Goal: Task Accomplishment & Management: Use online tool/utility

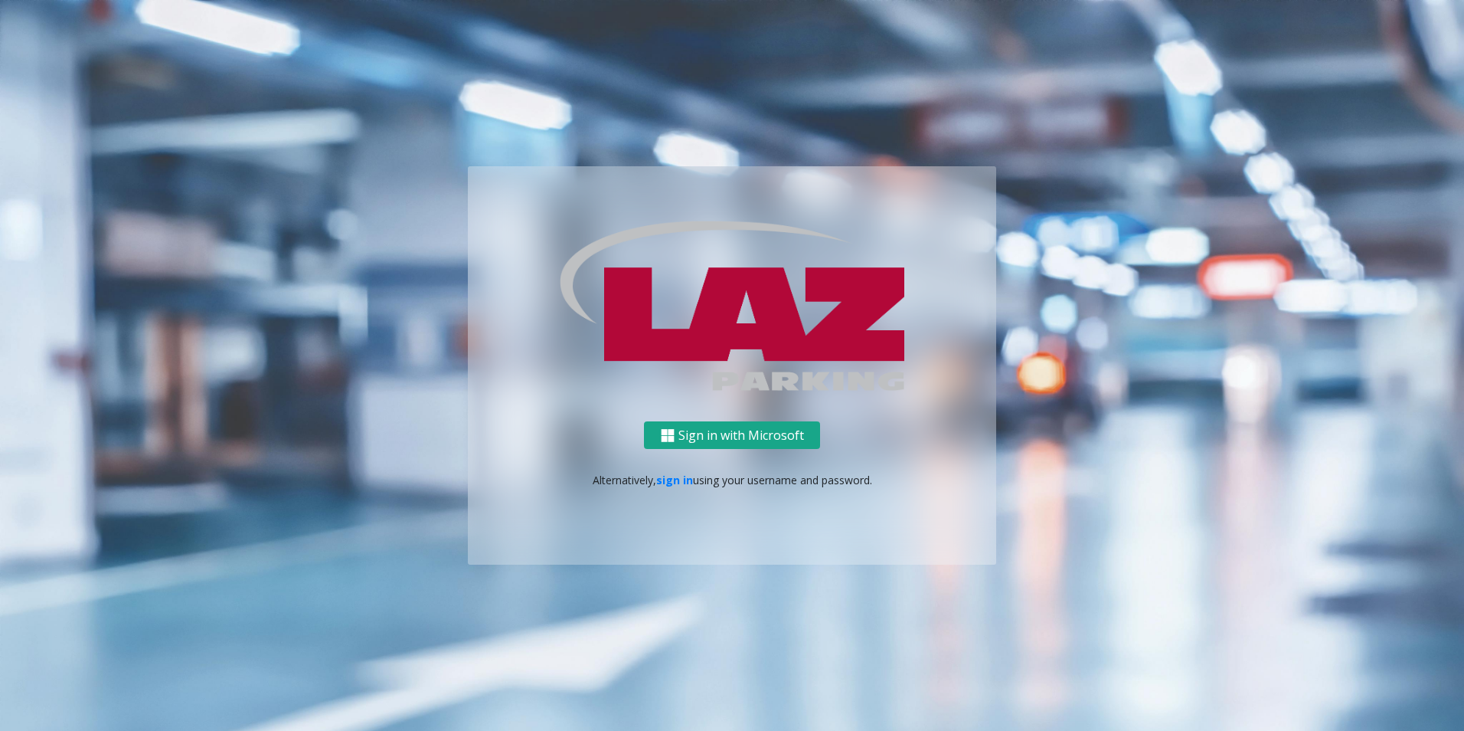
click at [701, 427] on button "Sign in with Microsoft" at bounding box center [732, 435] width 176 height 28
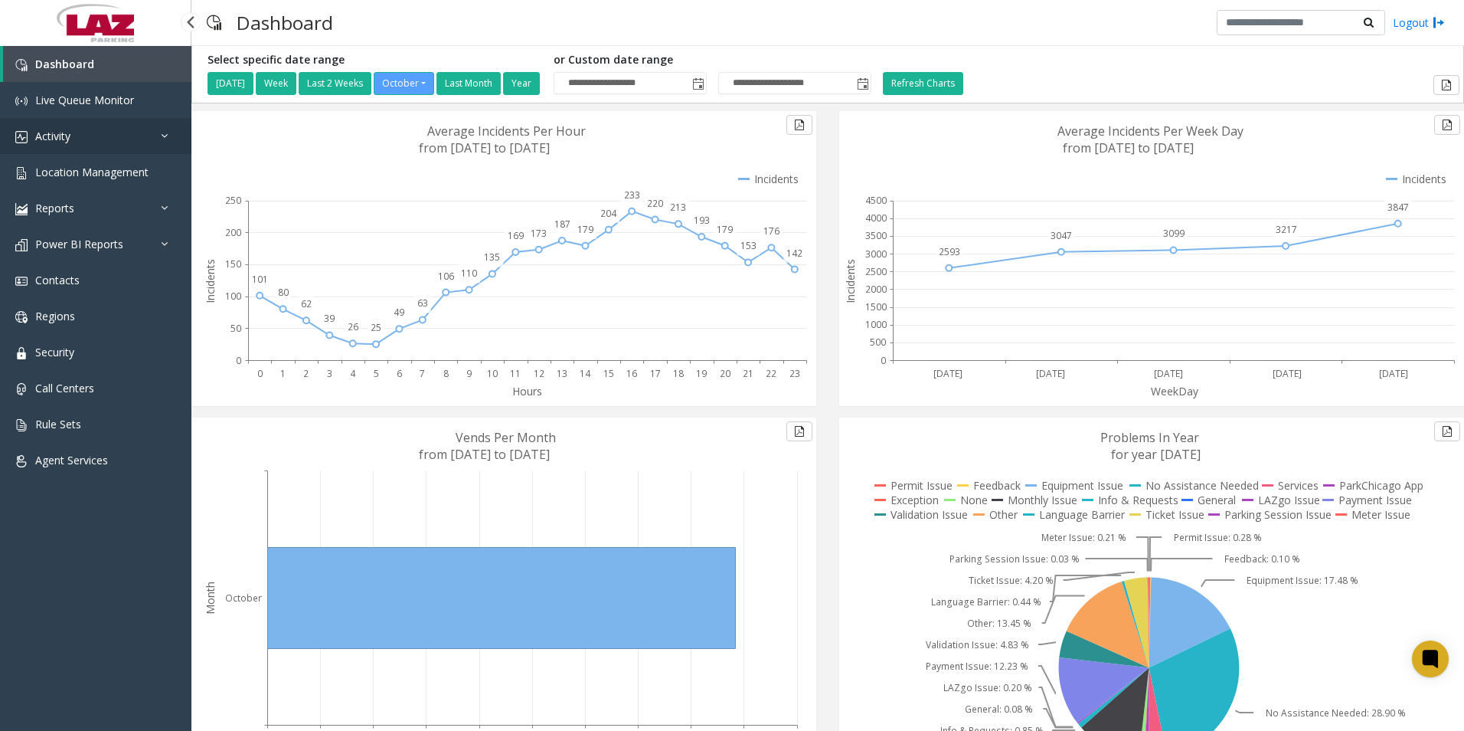
click at [47, 132] on span "Activity" at bounding box center [52, 136] width 35 height 15
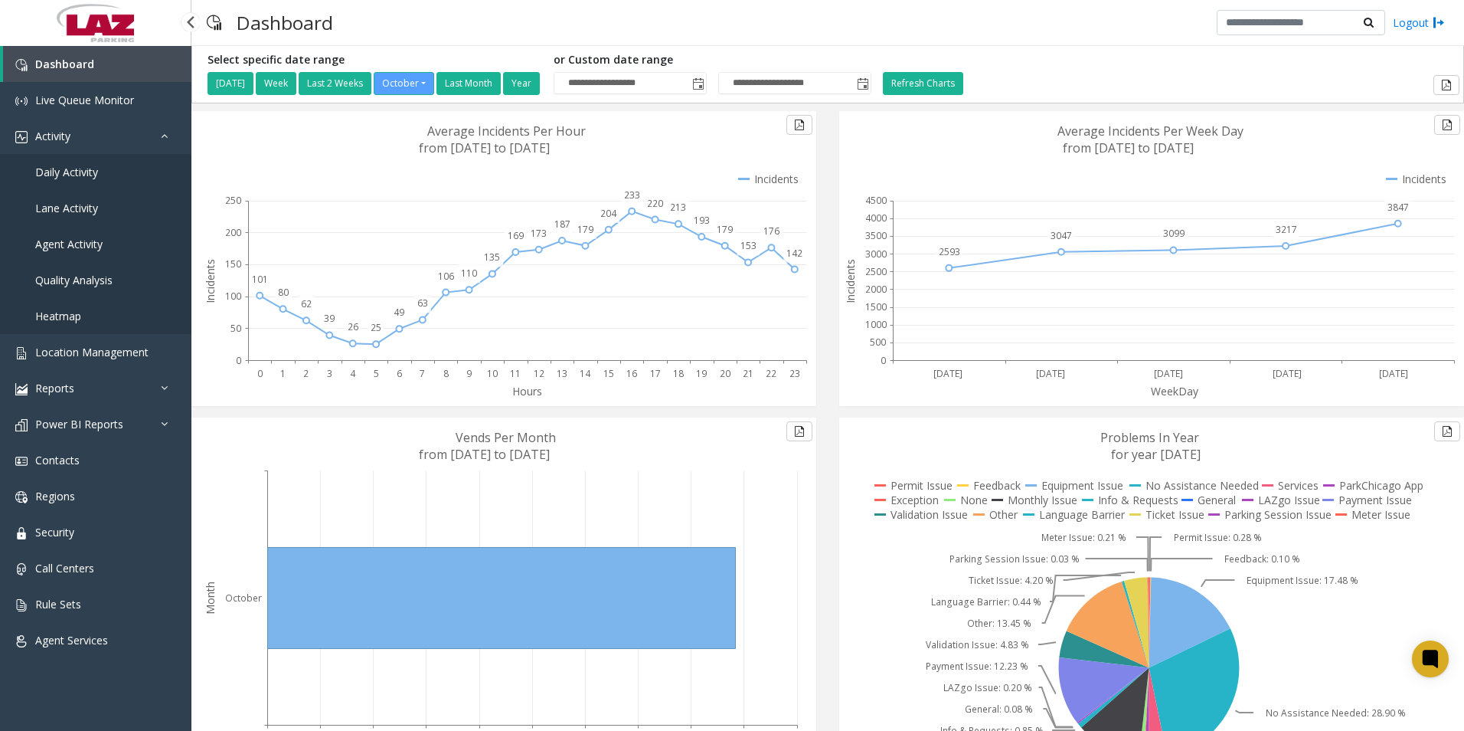
click at [59, 237] on span "Agent Activity" at bounding box center [68, 244] width 67 height 15
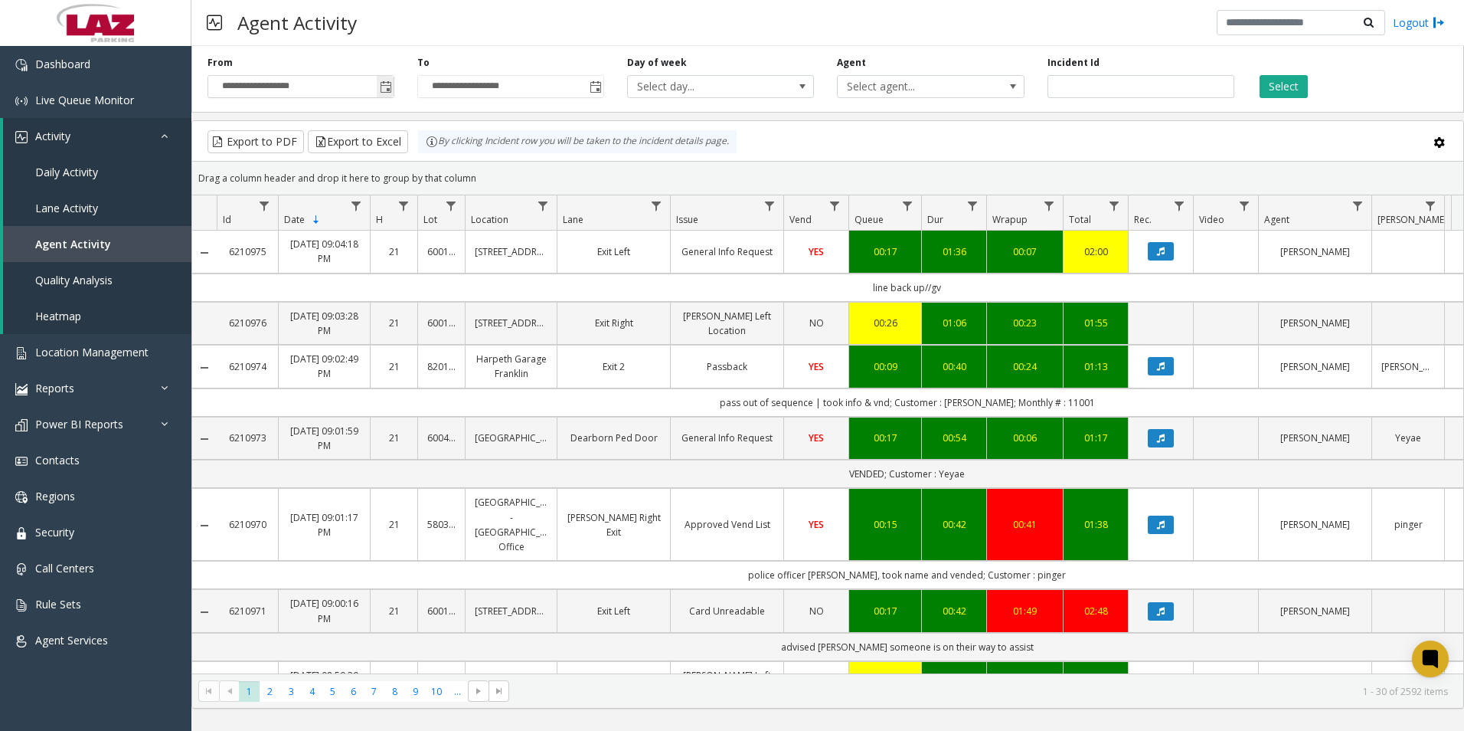
click at [389, 90] on span "Toggle popup" at bounding box center [386, 87] width 12 height 12
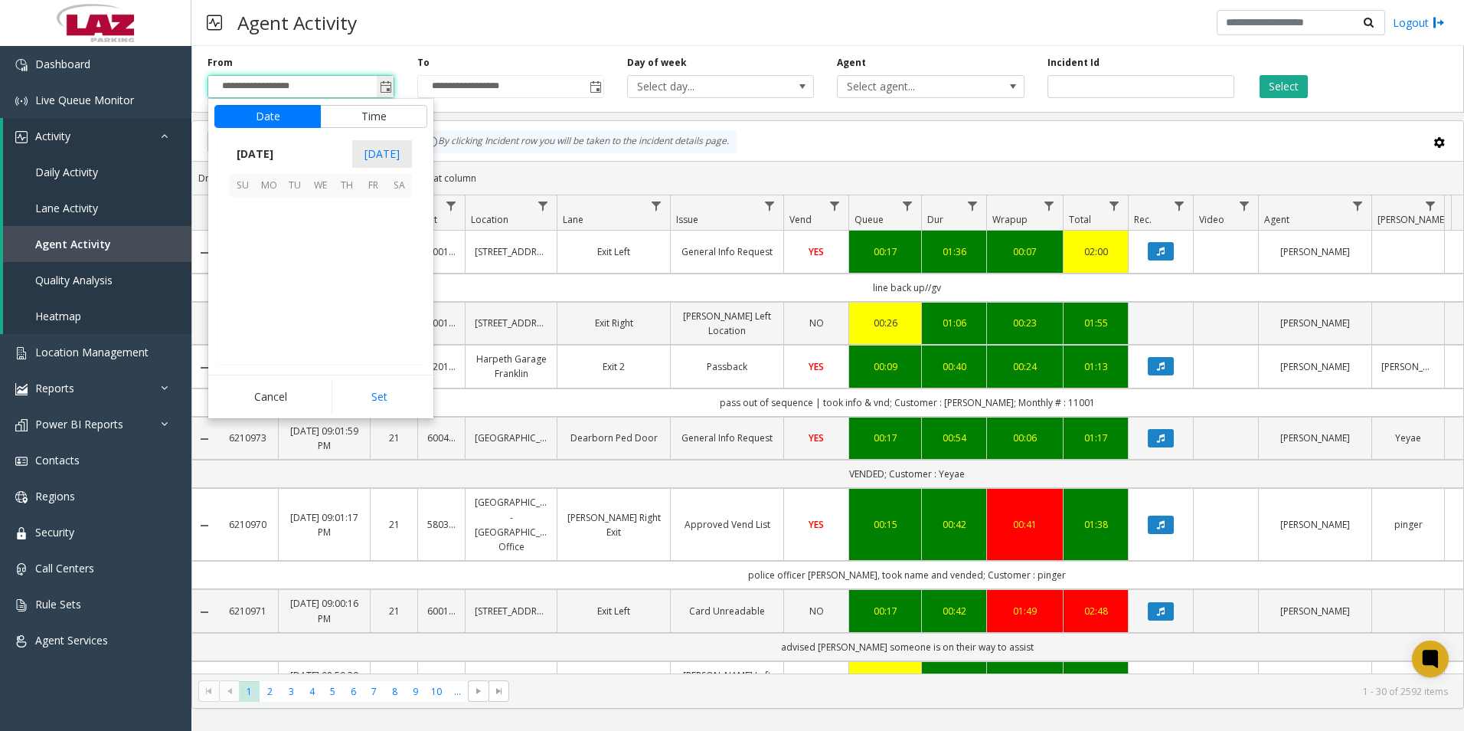
scroll to position [275018, 0]
click at [380, 112] on button "Time" at bounding box center [373, 116] width 107 height 23
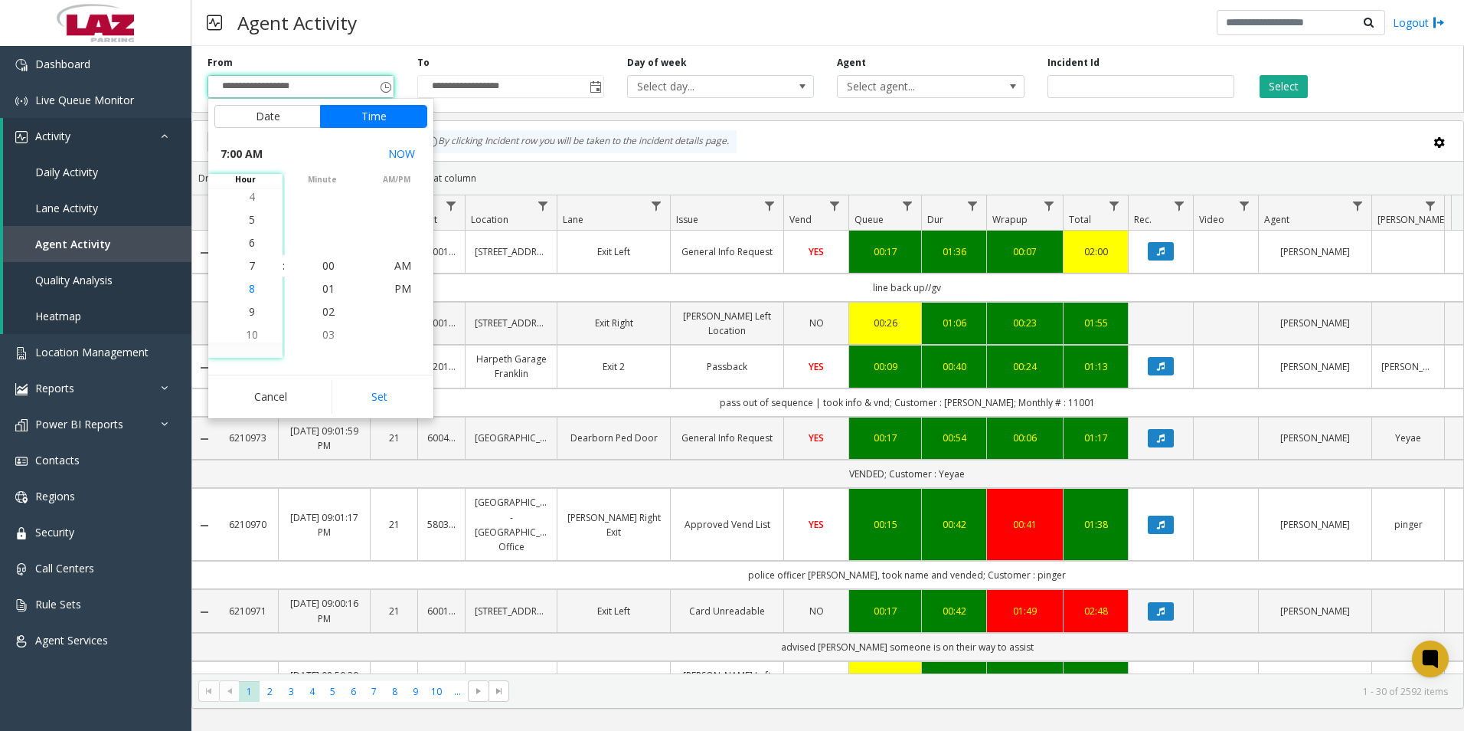
click at [249, 289] on span "8" at bounding box center [252, 288] width 6 height 15
click at [323, 263] on span "00" at bounding box center [328, 265] width 12 height 15
click at [396, 289] on span "PM" at bounding box center [402, 288] width 17 height 15
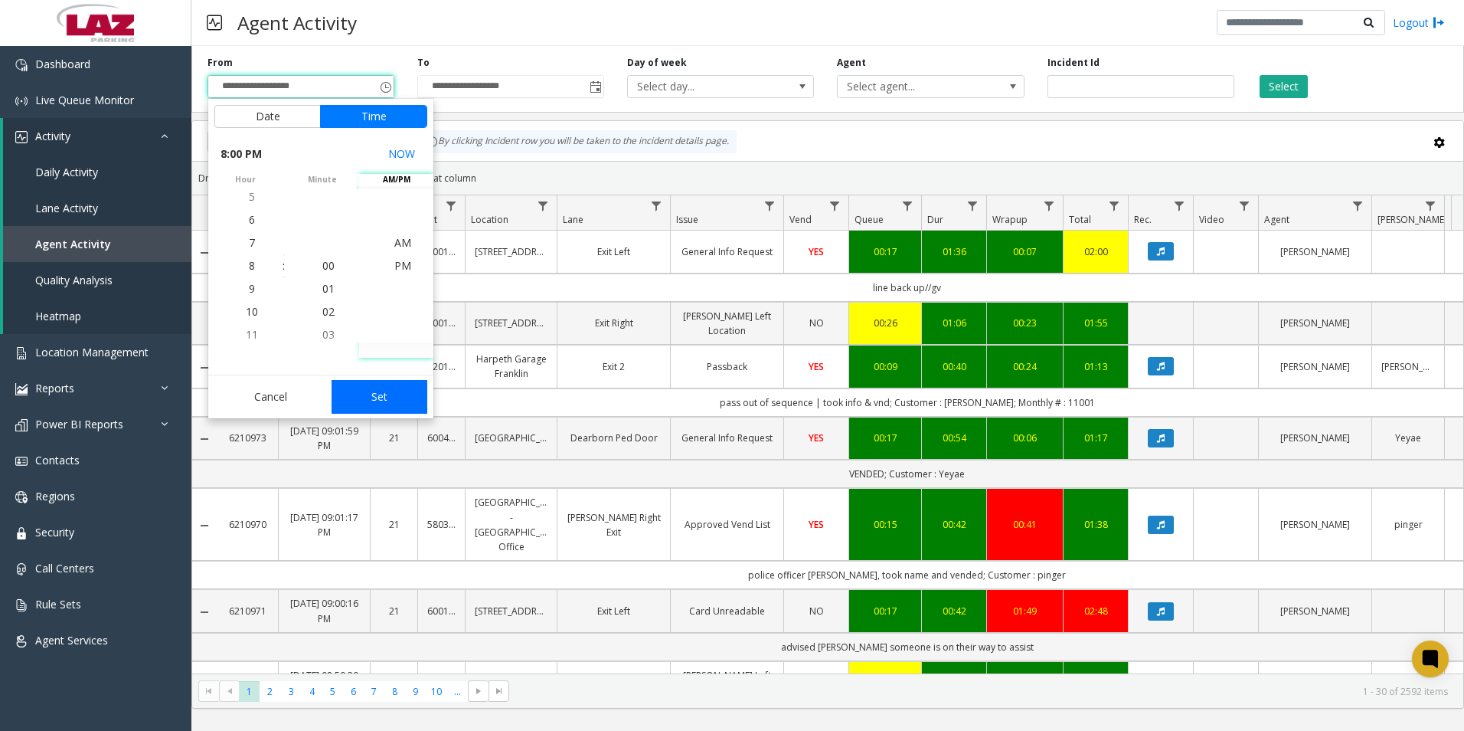
click at [394, 394] on button "Set" at bounding box center [380, 397] width 96 height 34
type input "**********"
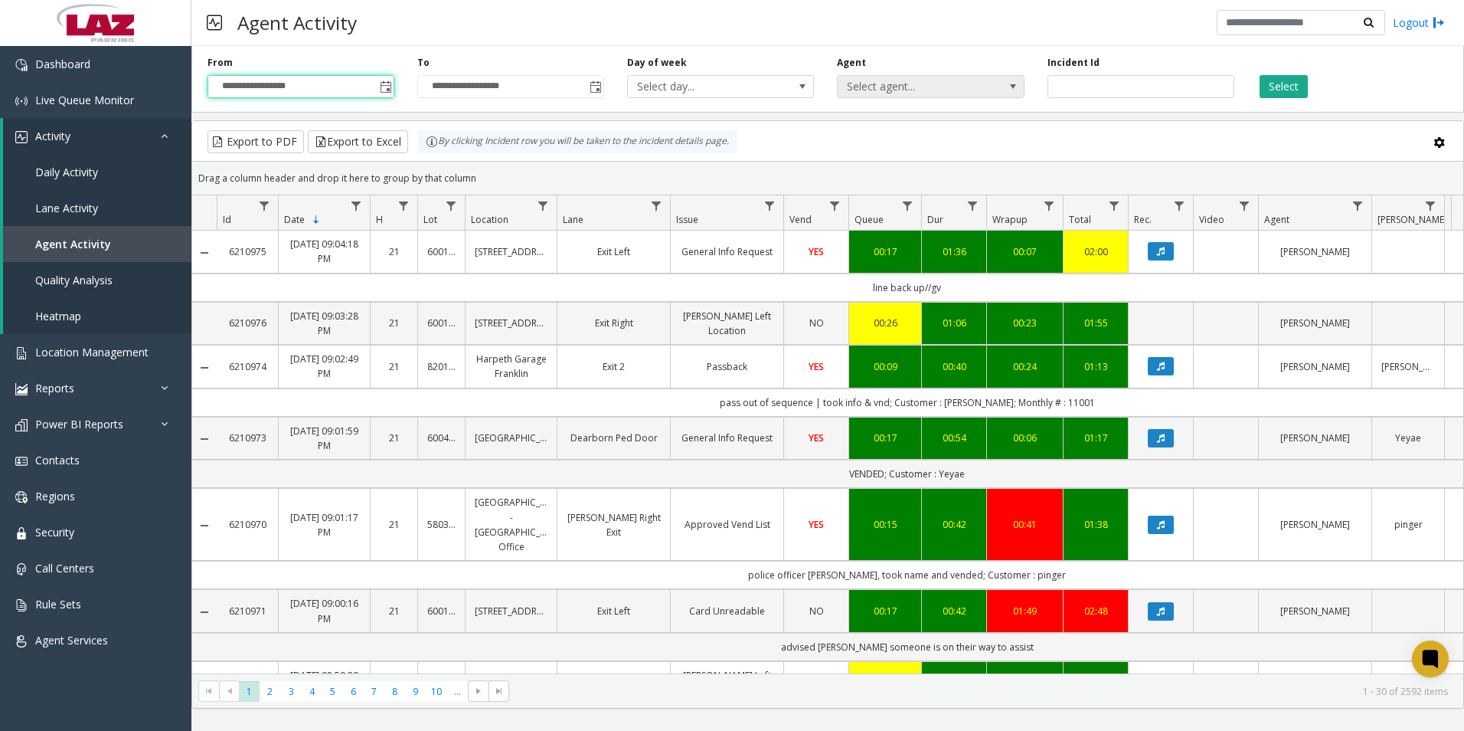
click at [922, 80] on span "Select agent..." at bounding box center [912, 86] width 149 height 21
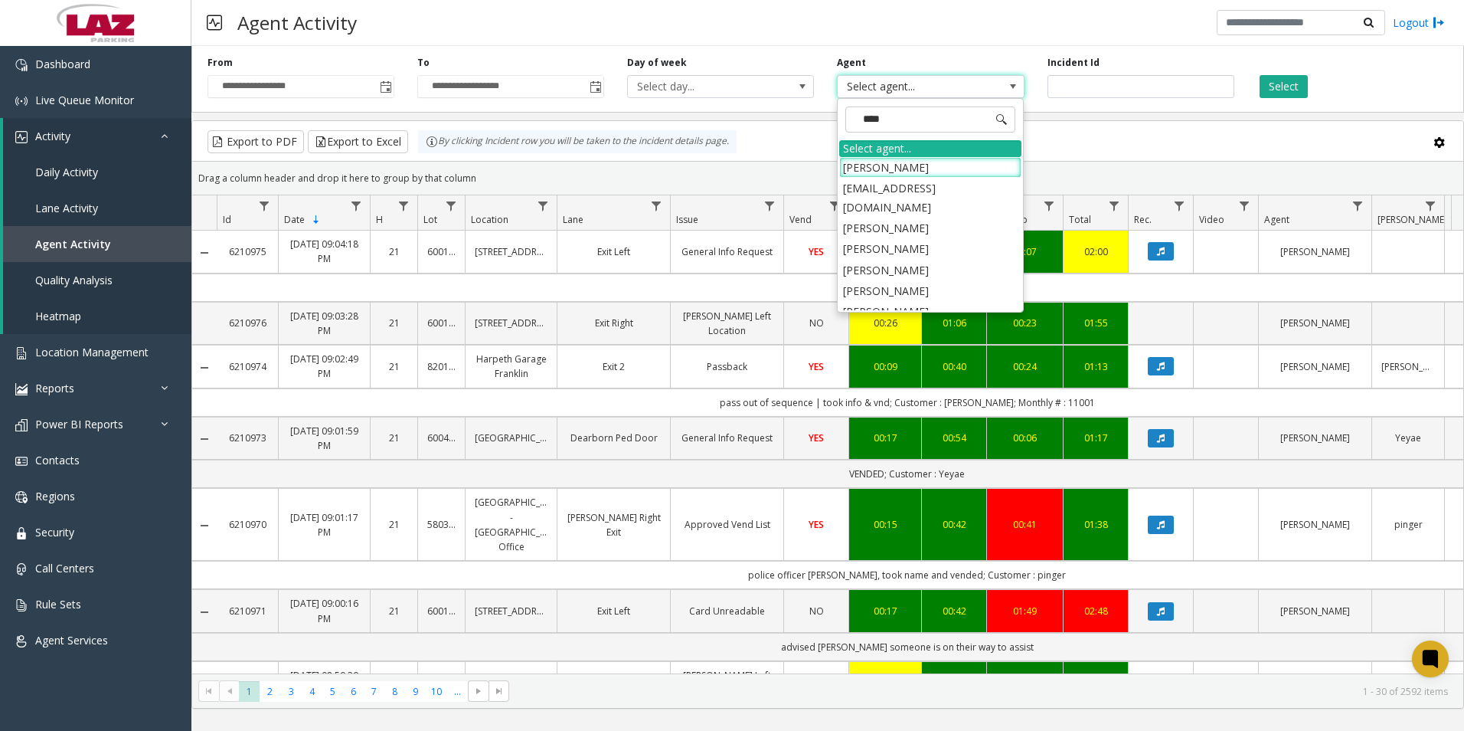
type input "*****"
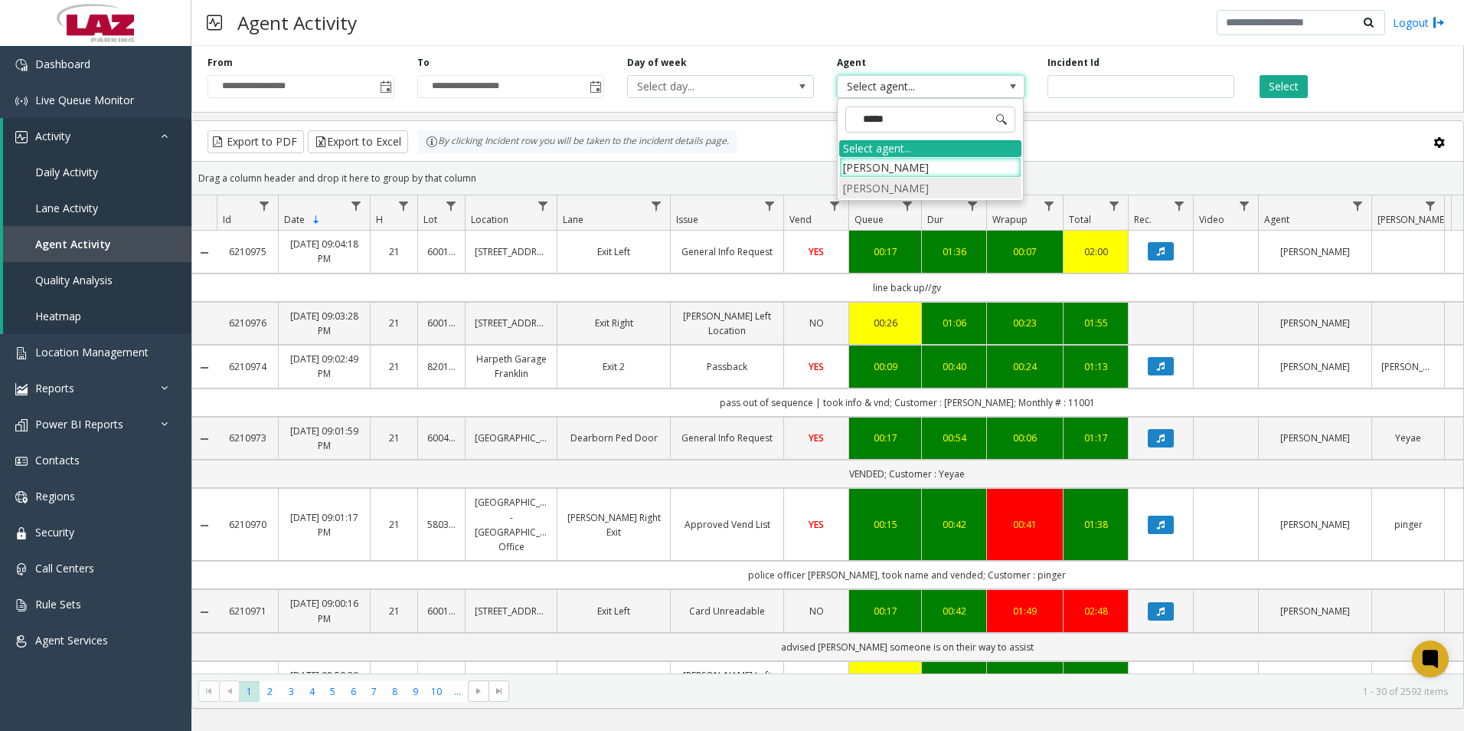
click at [880, 185] on li "[PERSON_NAME]" at bounding box center [930, 188] width 182 height 21
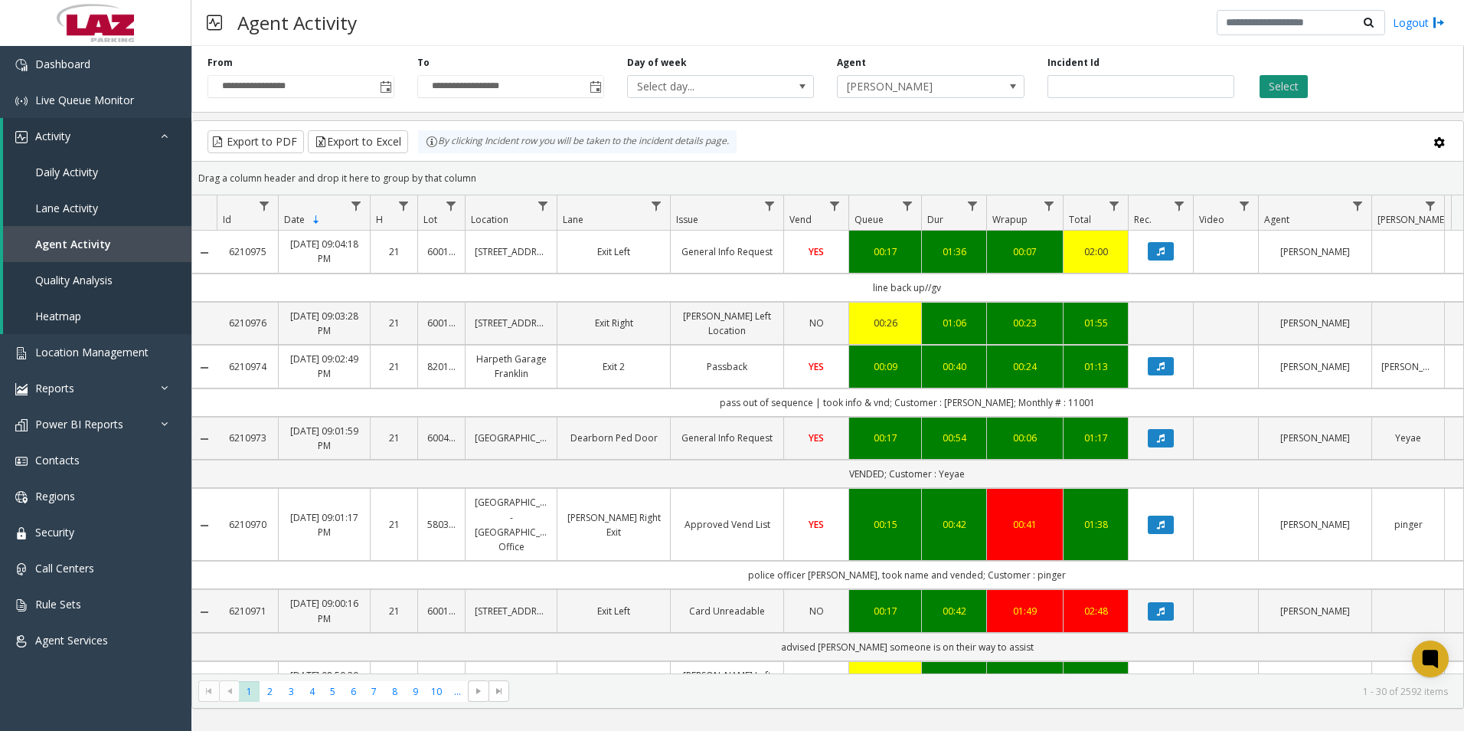
click at [1291, 82] on button "Select" at bounding box center [1284, 86] width 48 height 23
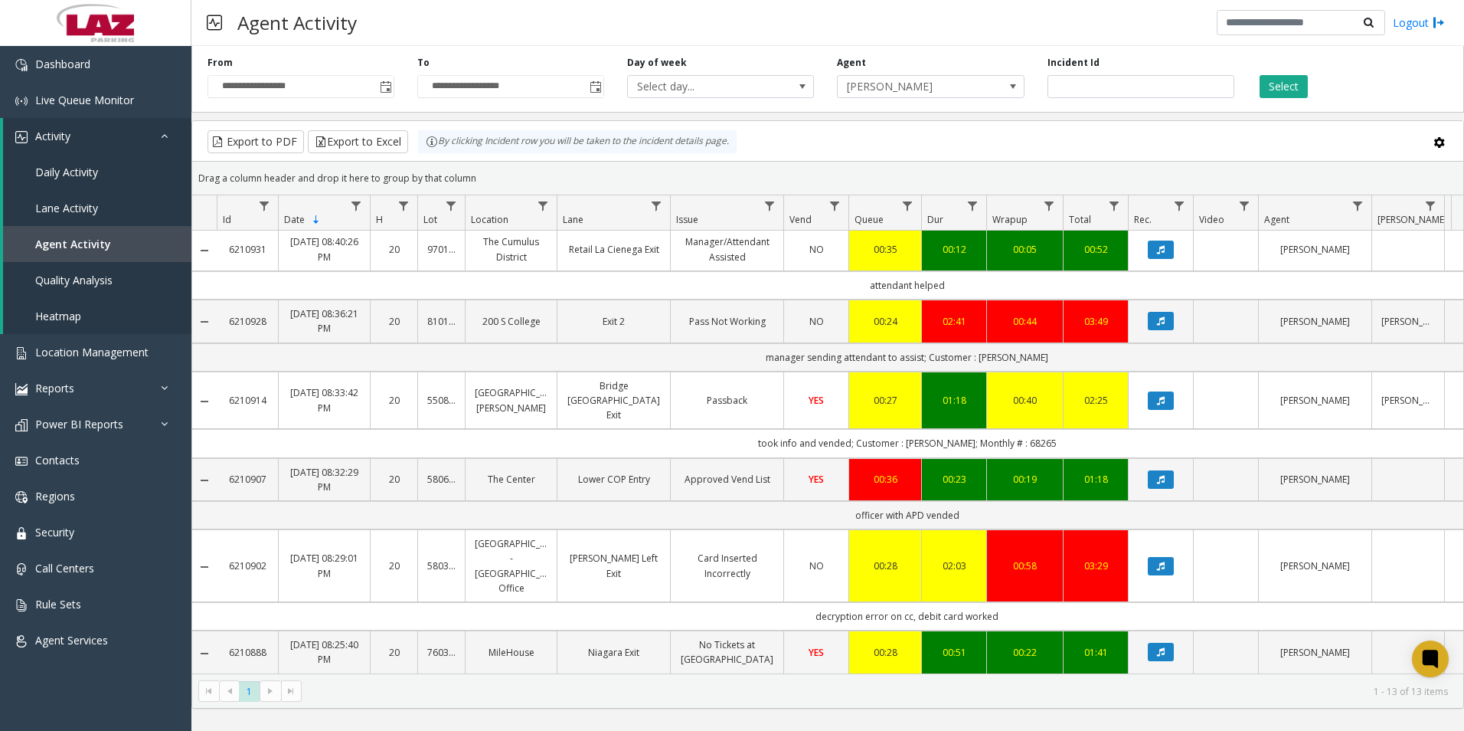
scroll to position [528, 0]
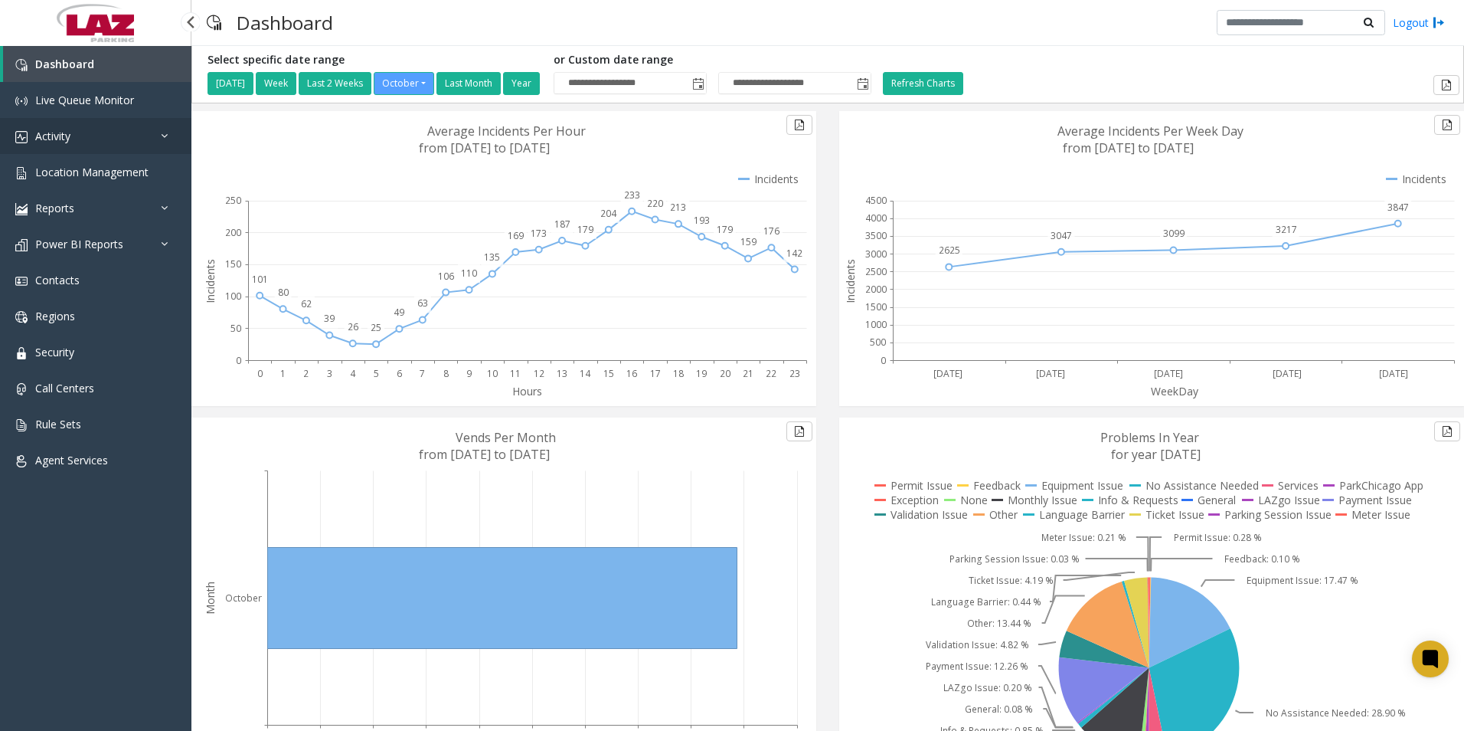
click at [48, 131] on span "Activity" at bounding box center [52, 136] width 35 height 15
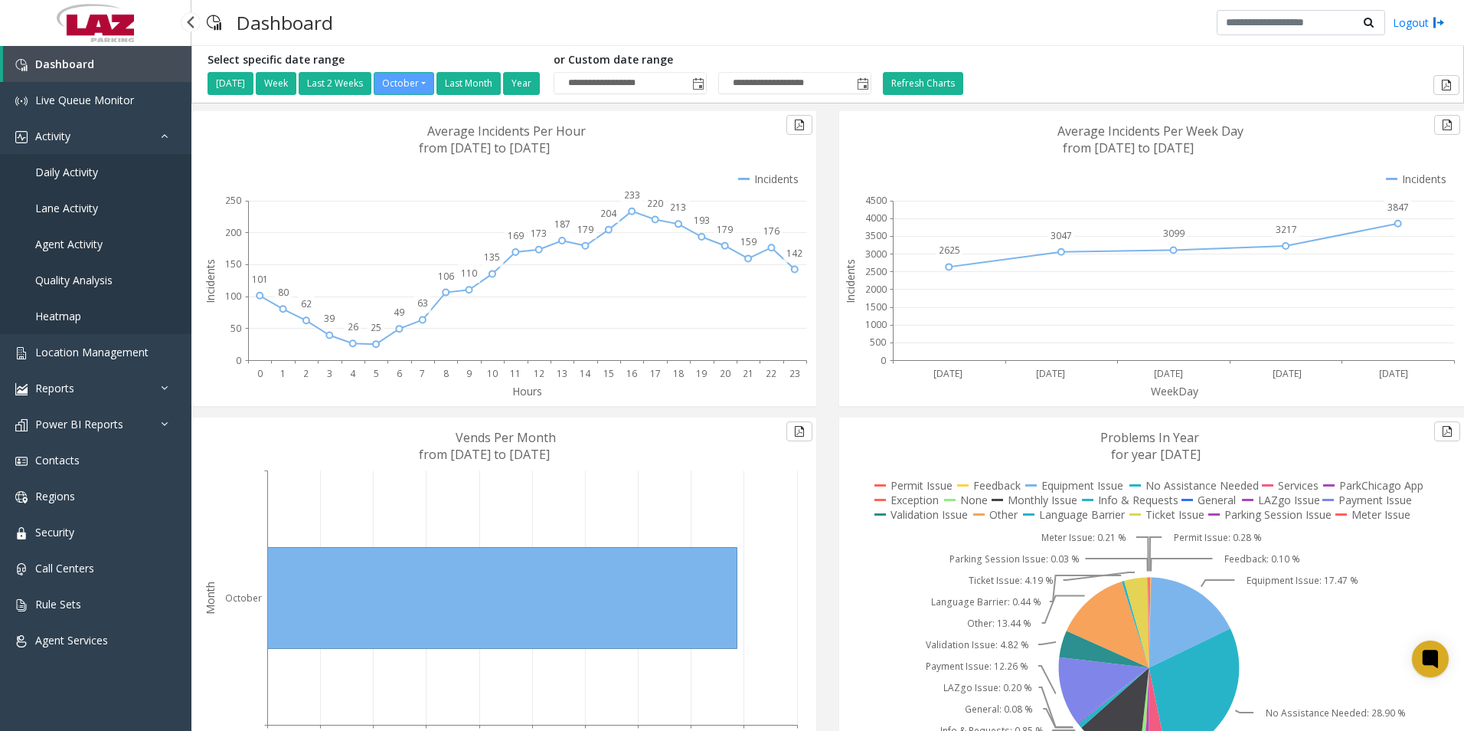
click at [67, 166] on span "Daily Activity" at bounding box center [66, 172] width 63 height 15
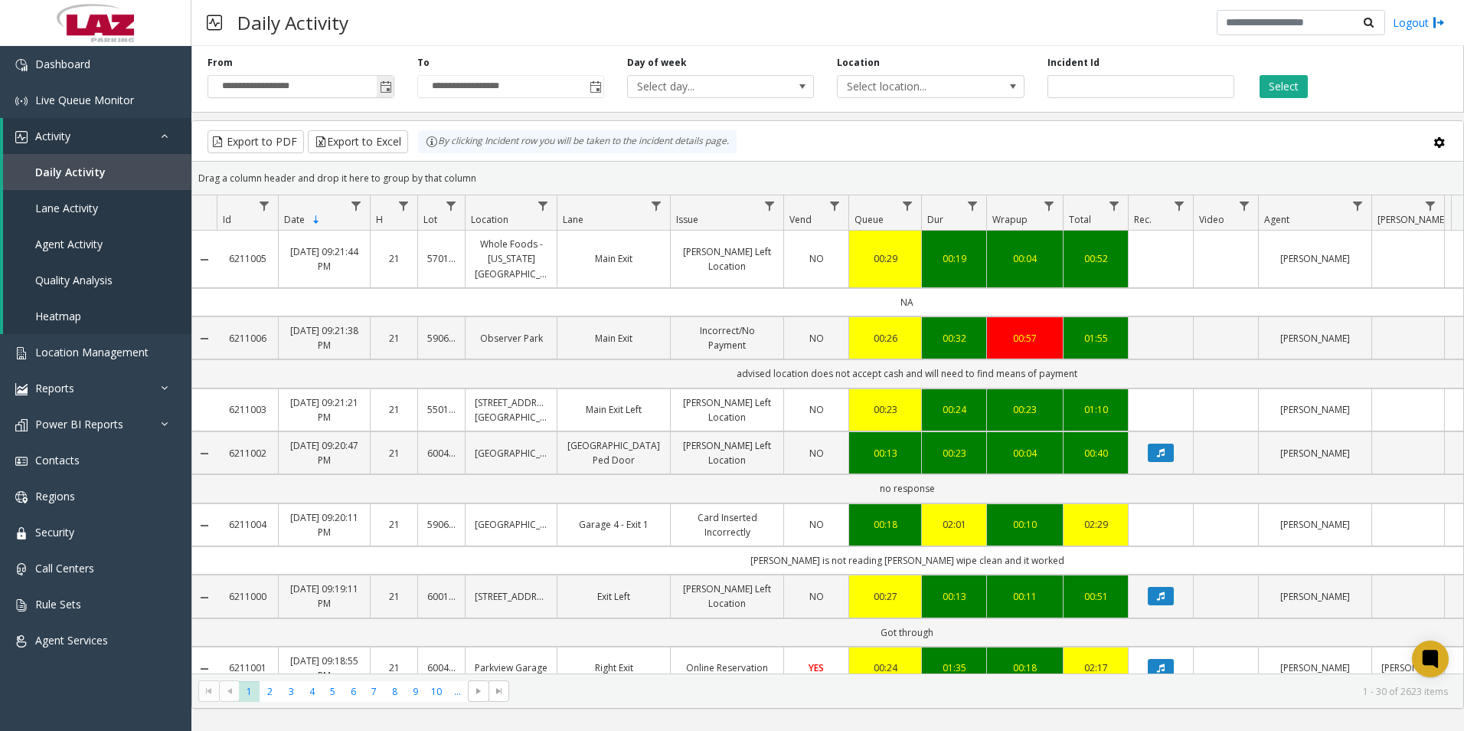
click at [387, 87] on span "Toggle popup" at bounding box center [386, 87] width 12 height 12
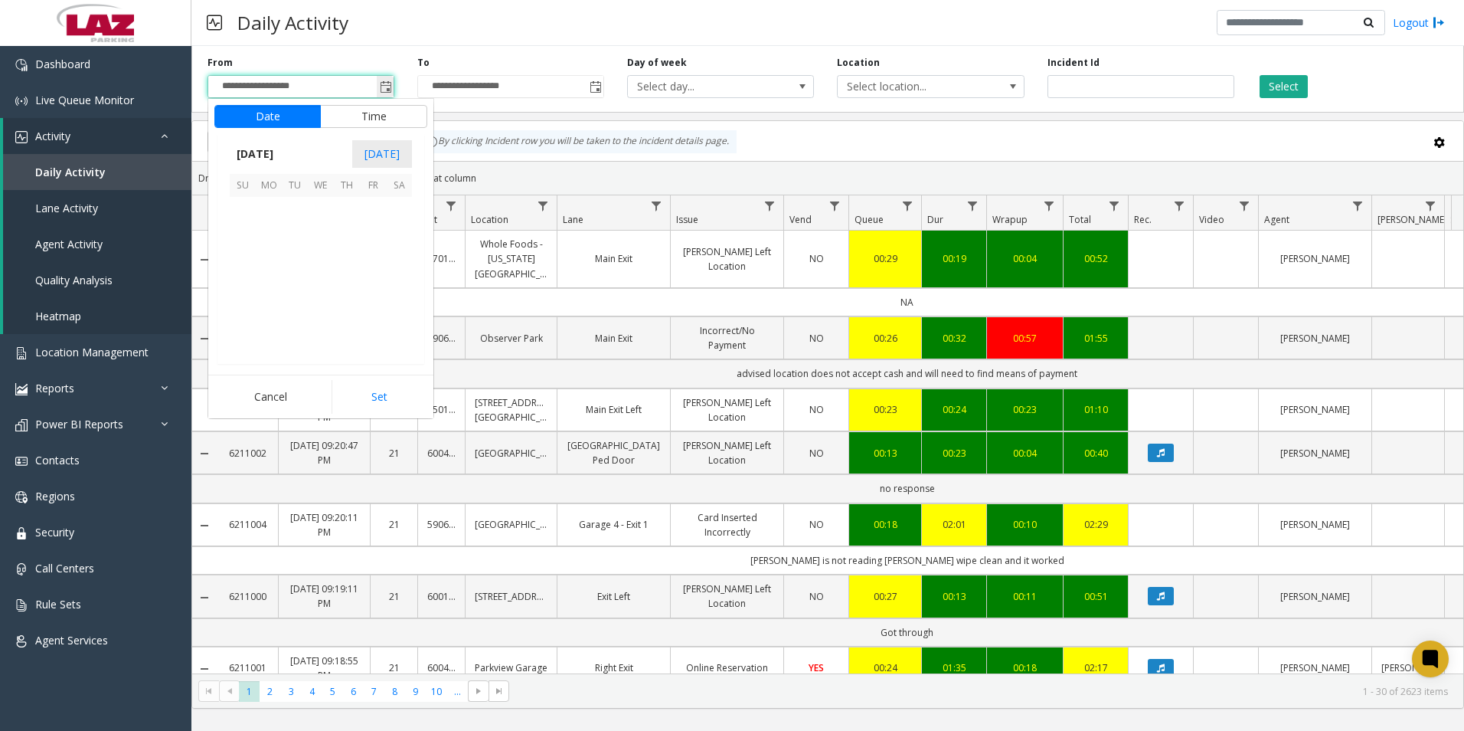
scroll to position [275018, 0]
click at [390, 116] on button "Time" at bounding box center [373, 116] width 107 height 23
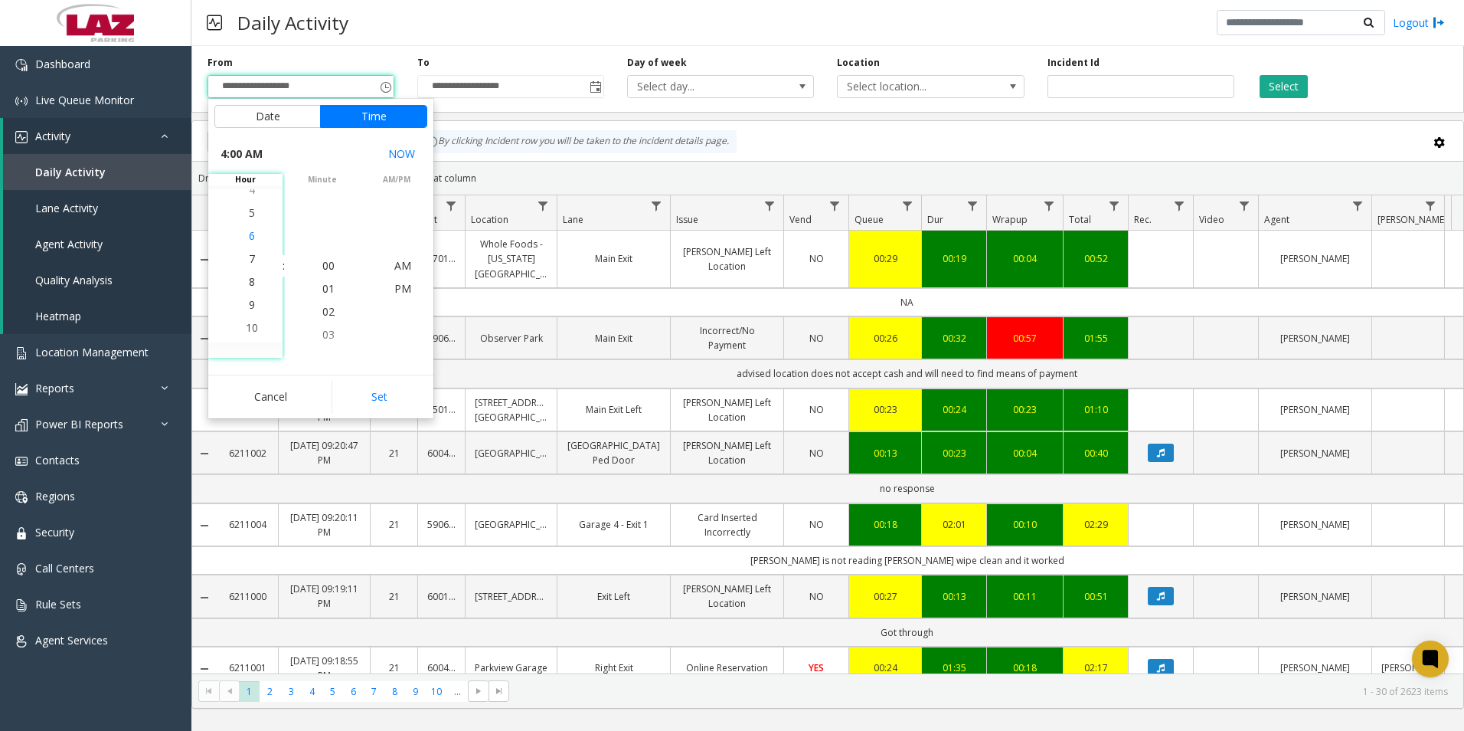
scroll to position [184, 0]
click at [249, 286] on span "9" at bounding box center [252, 288] width 6 height 15
click at [326, 264] on span "00" at bounding box center [328, 265] width 12 height 15
click at [398, 264] on span "AM" at bounding box center [402, 265] width 17 height 15
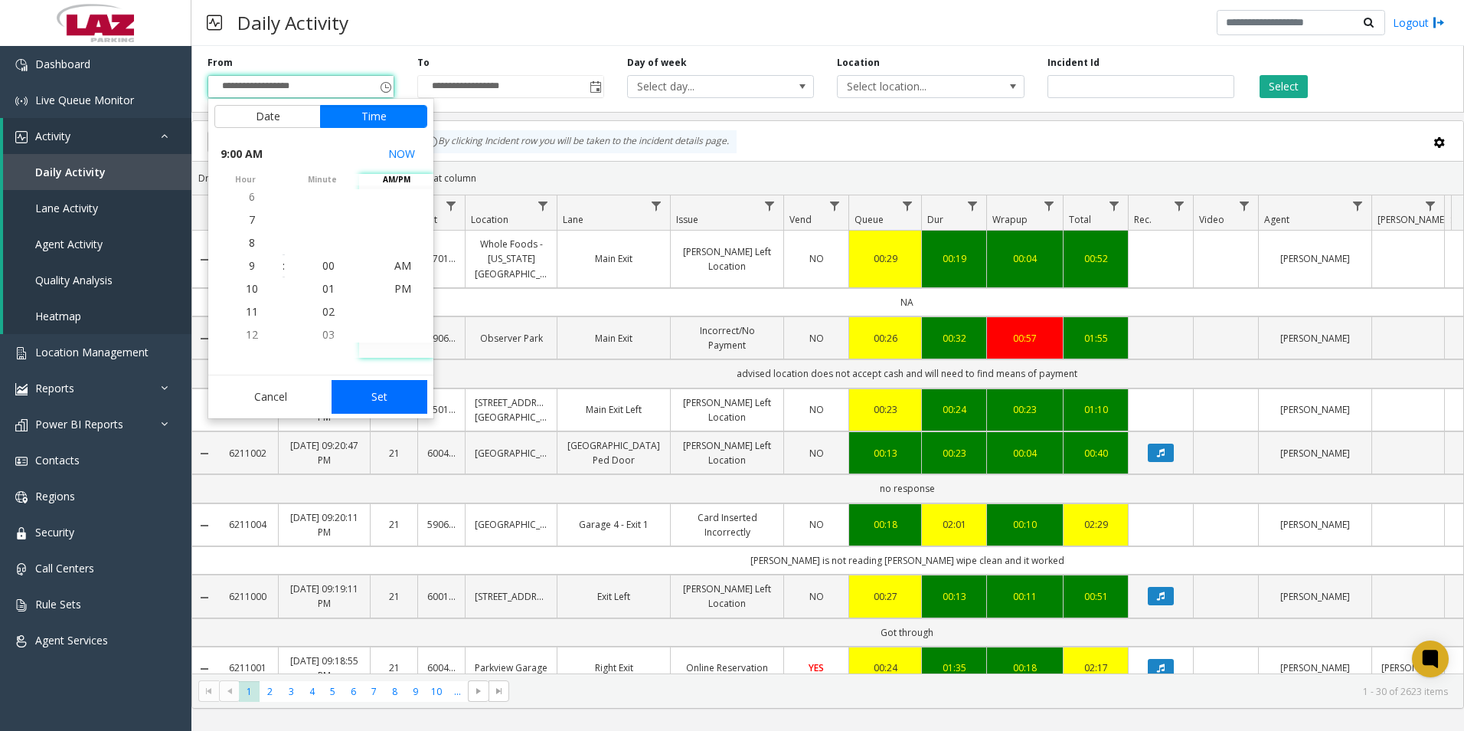
click at [382, 391] on button "Set" at bounding box center [380, 397] width 96 height 34
type input "**********"
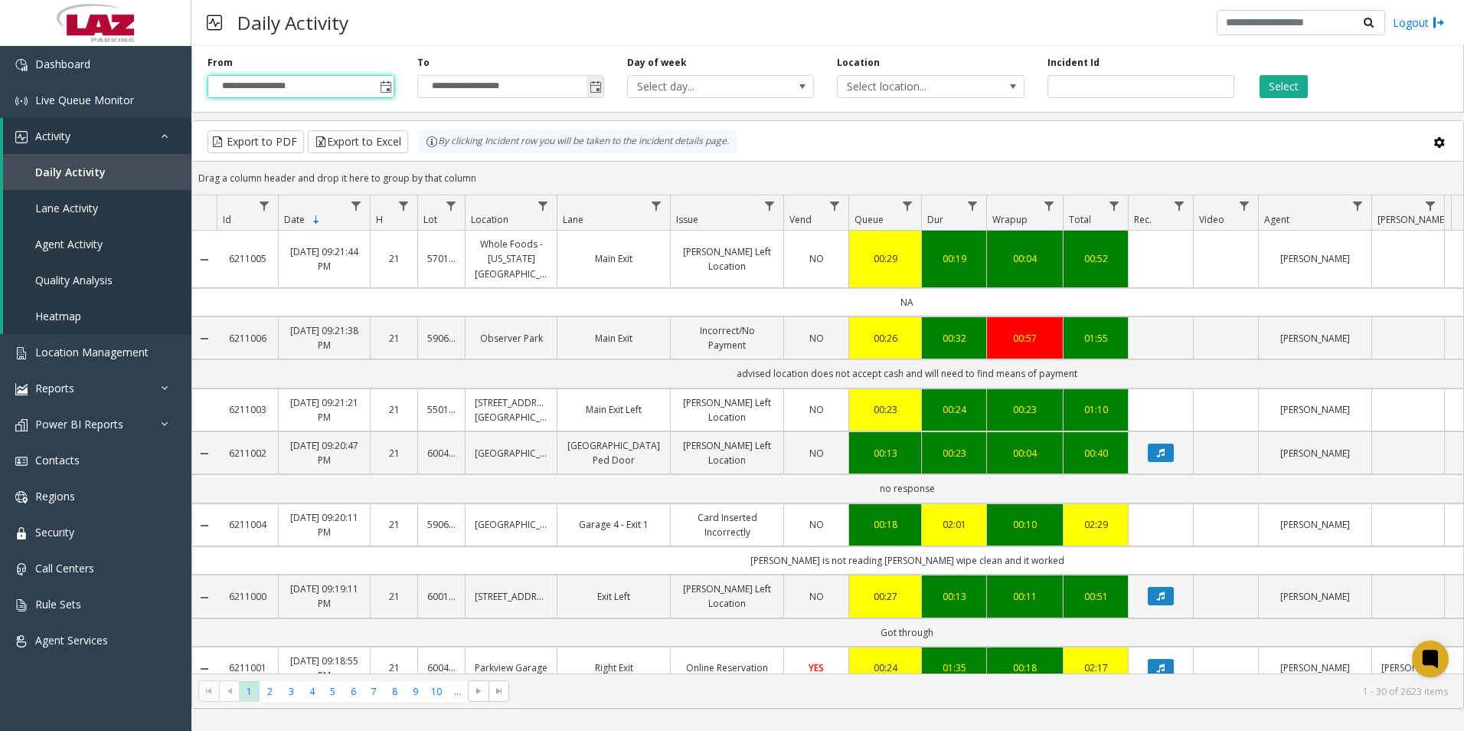
click at [597, 87] on span "Toggle popup" at bounding box center [596, 87] width 12 height 12
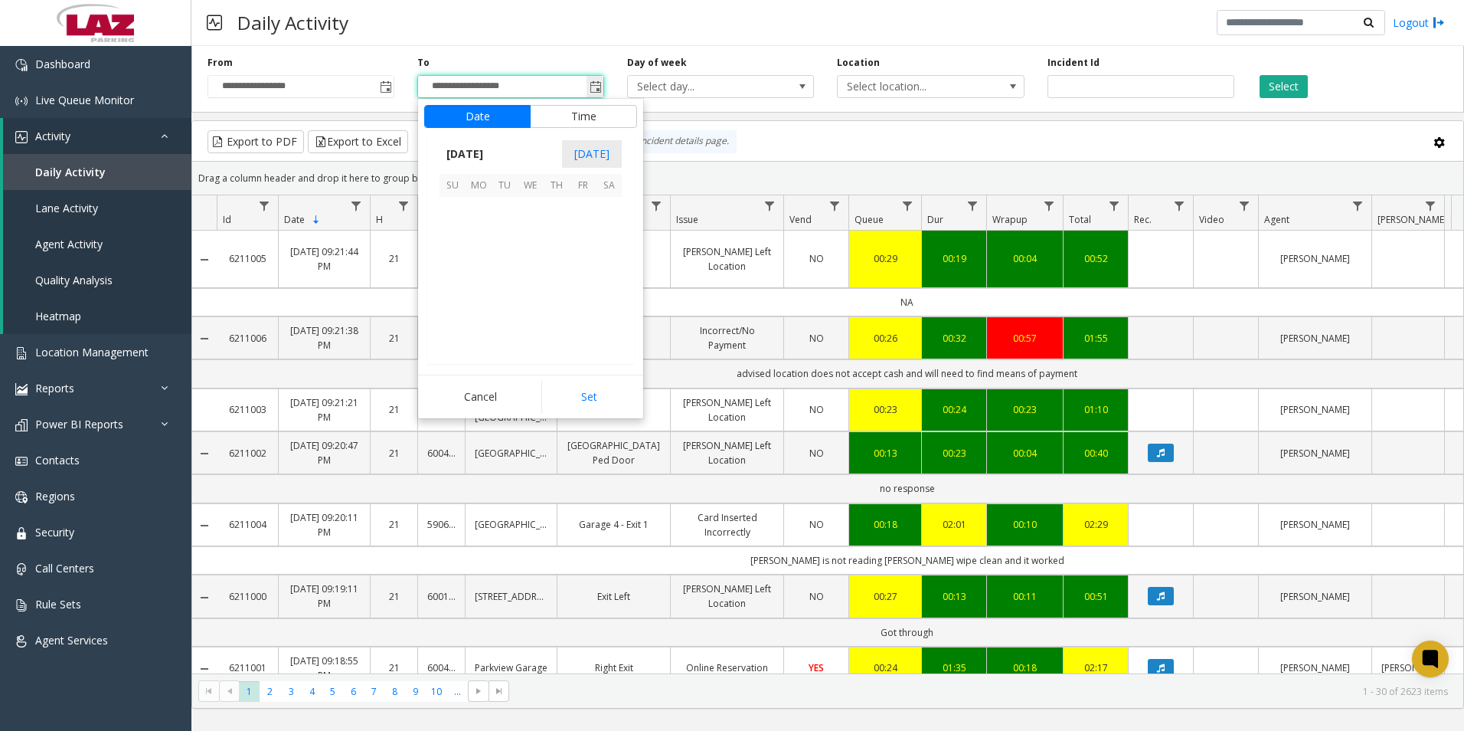
scroll to position [23, 0]
click at [586, 113] on button "Time" at bounding box center [583, 116] width 107 height 23
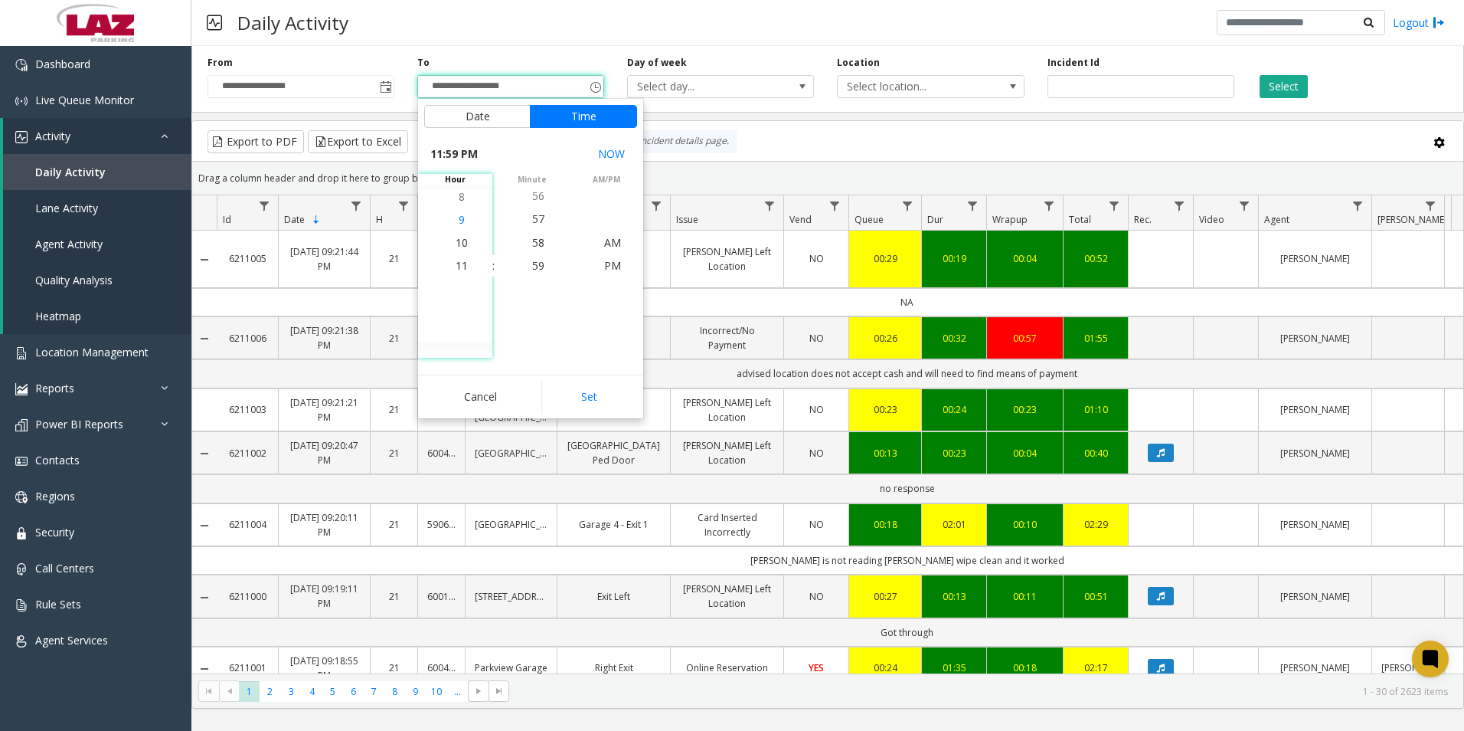
click at [459, 217] on span "9" at bounding box center [462, 219] width 6 height 15
click at [535, 219] on span "25" at bounding box center [538, 219] width 12 height 15
click at [611, 263] on span "PM" at bounding box center [612, 265] width 17 height 15
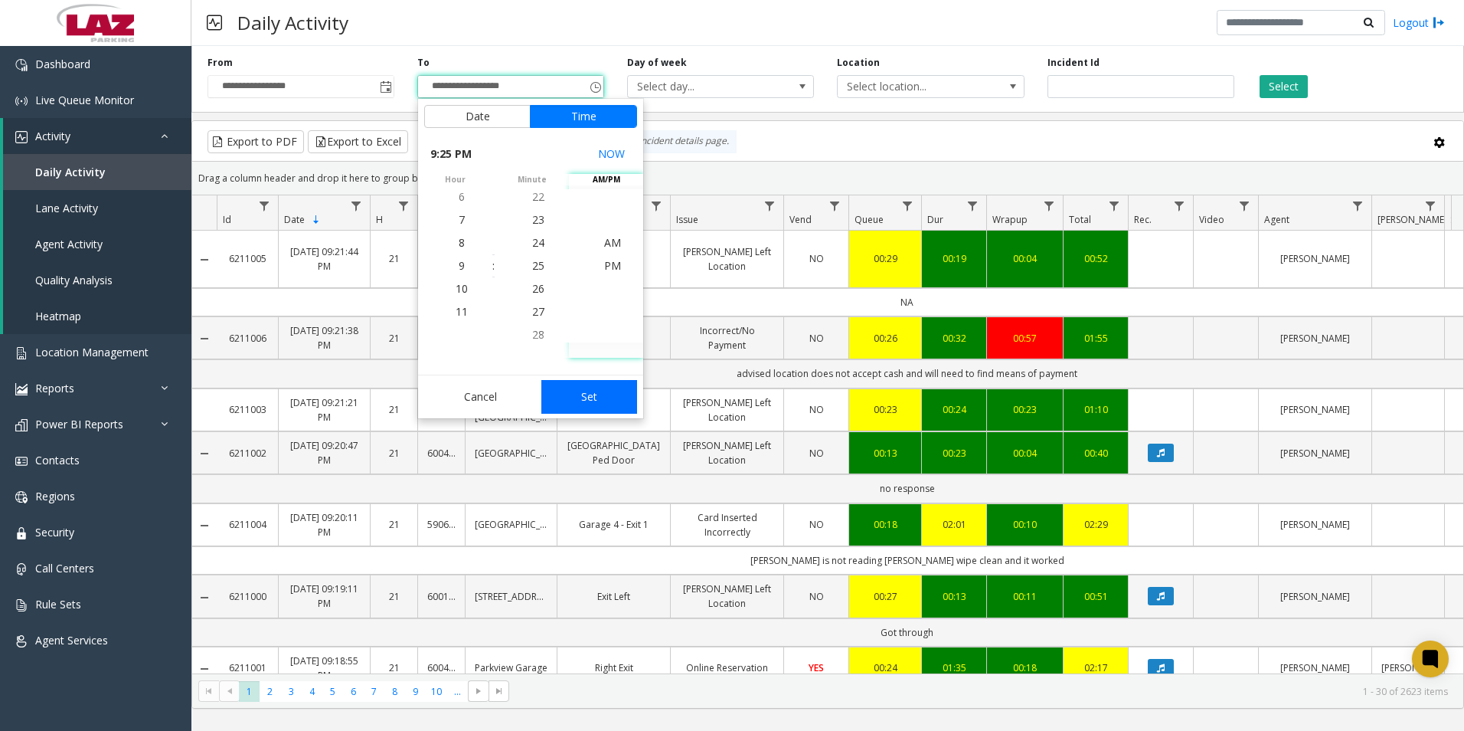
click at [589, 393] on button "Set" at bounding box center [589, 397] width 96 height 34
type input "**********"
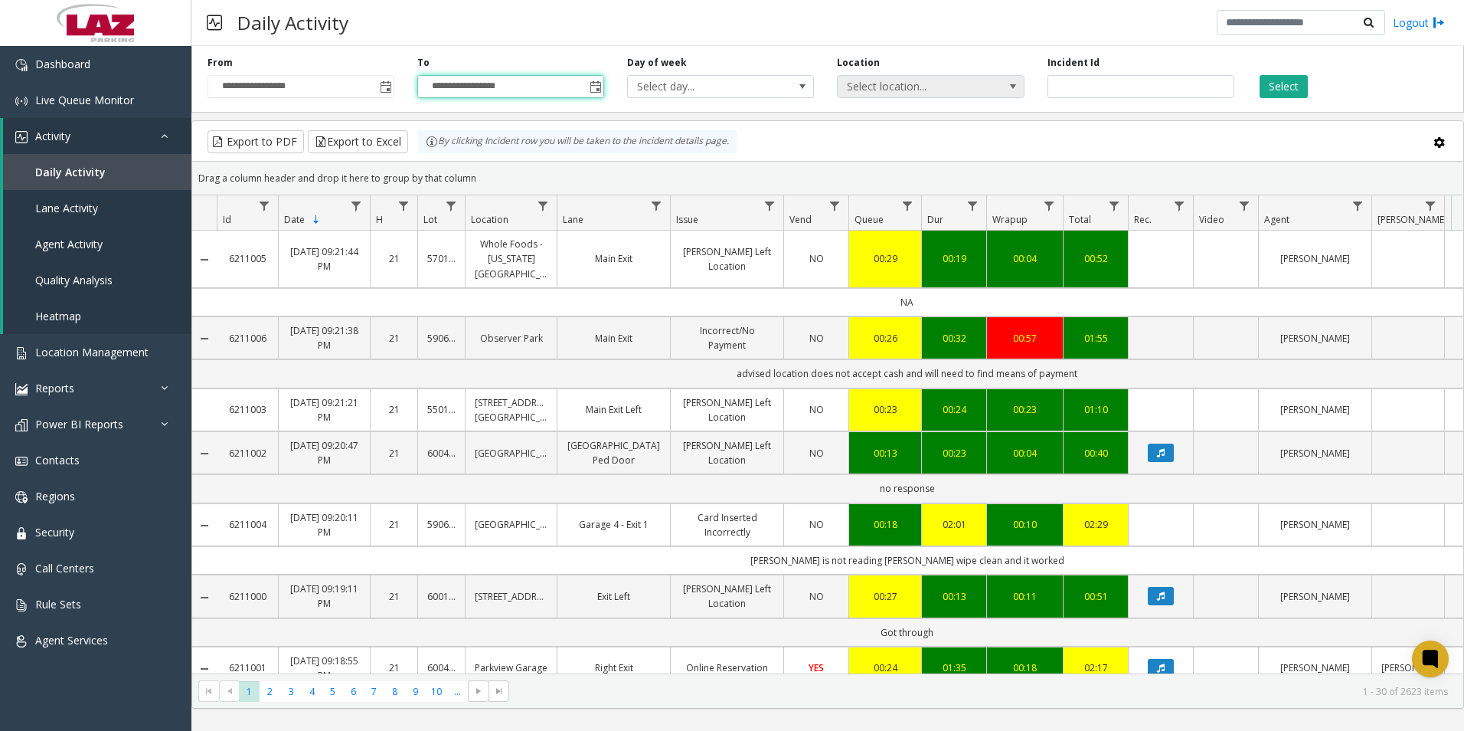
click at [975, 81] on span "Select location..." at bounding box center [912, 86] width 149 height 21
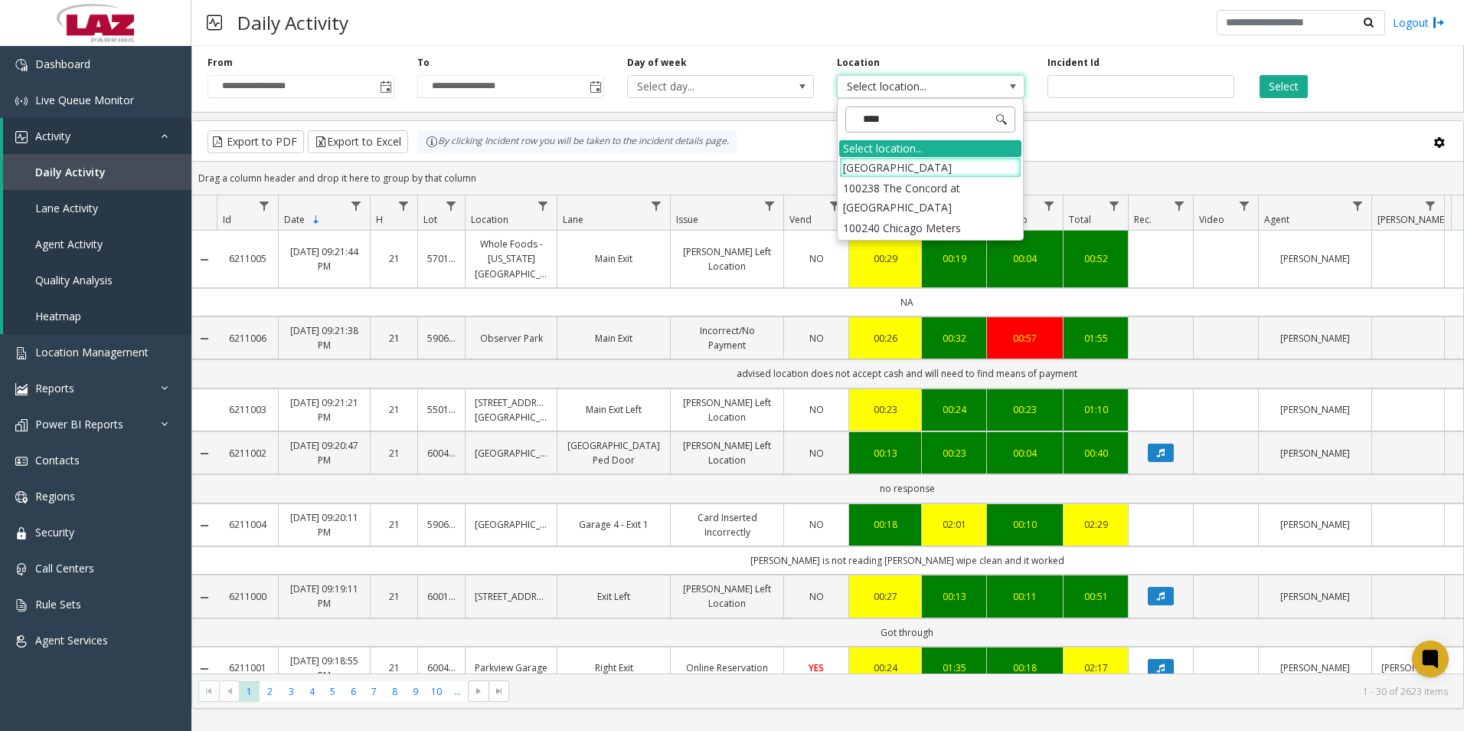
type input "*****"
click at [858, 167] on li "100240 Chicago Meters" at bounding box center [930, 167] width 182 height 21
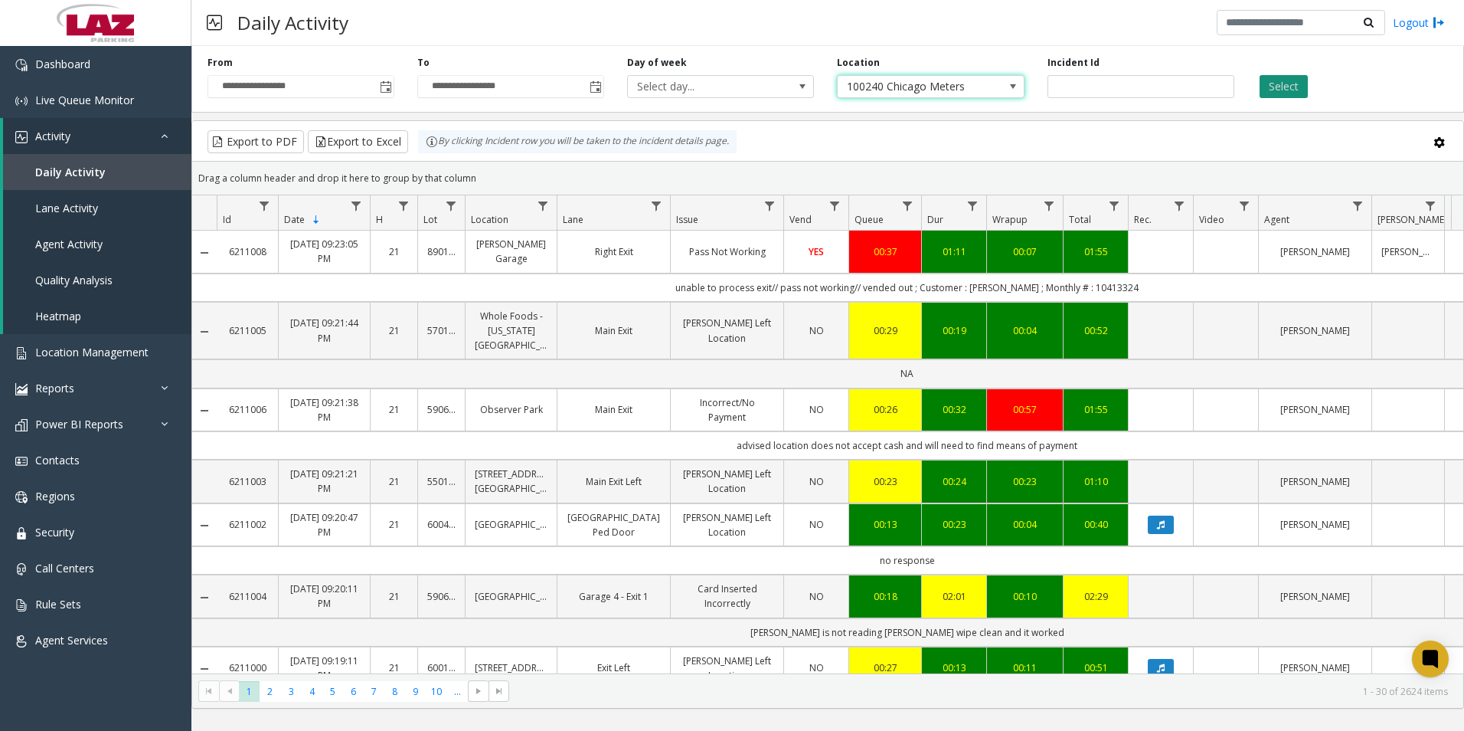
click at [1286, 83] on button "Select" at bounding box center [1284, 86] width 48 height 23
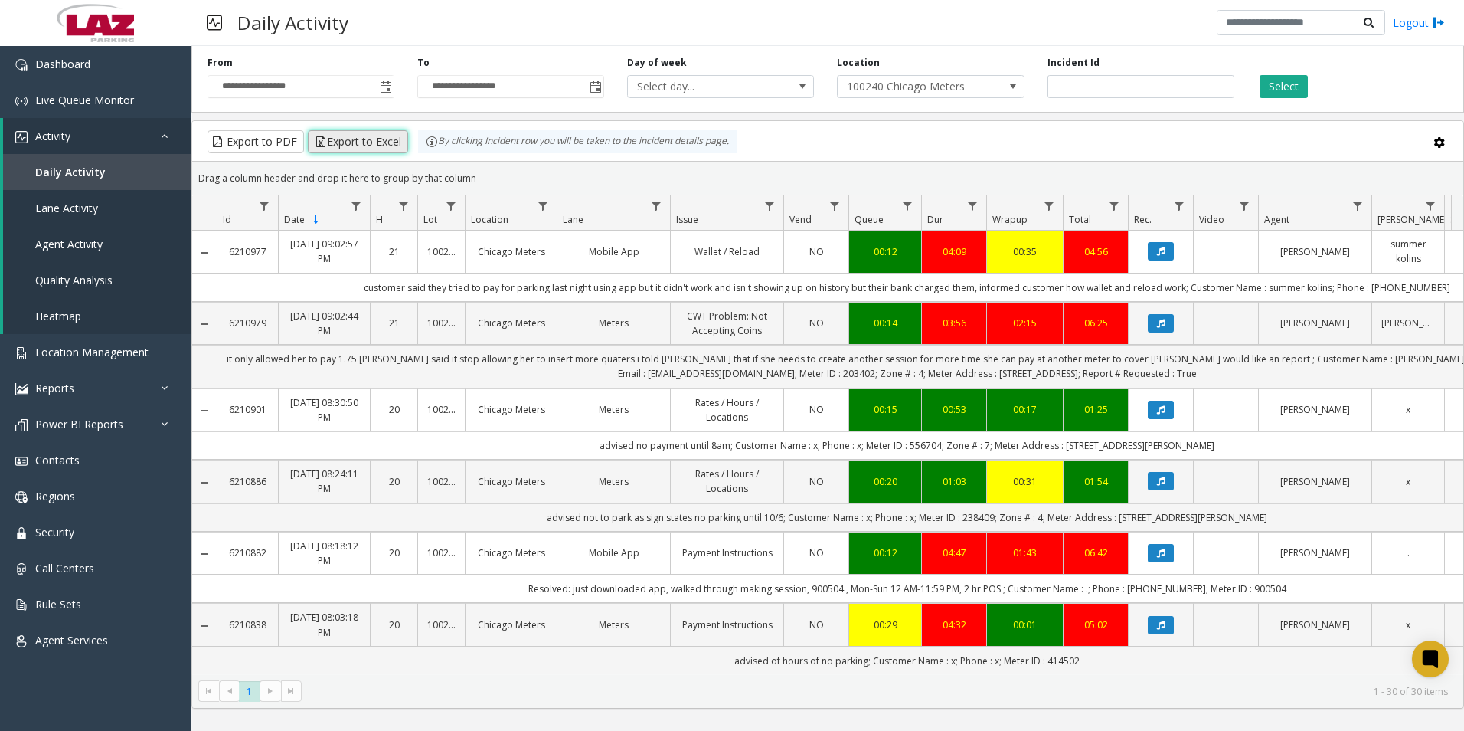
click at [367, 135] on button "Export to Excel" at bounding box center [358, 141] width 100 height 23
click at [773, 20] on div "Daily Activity Logout" at bounding box center [827, 23] width 1273 height 46
